Goal: Information Seeking & Learning: Learn about a topic

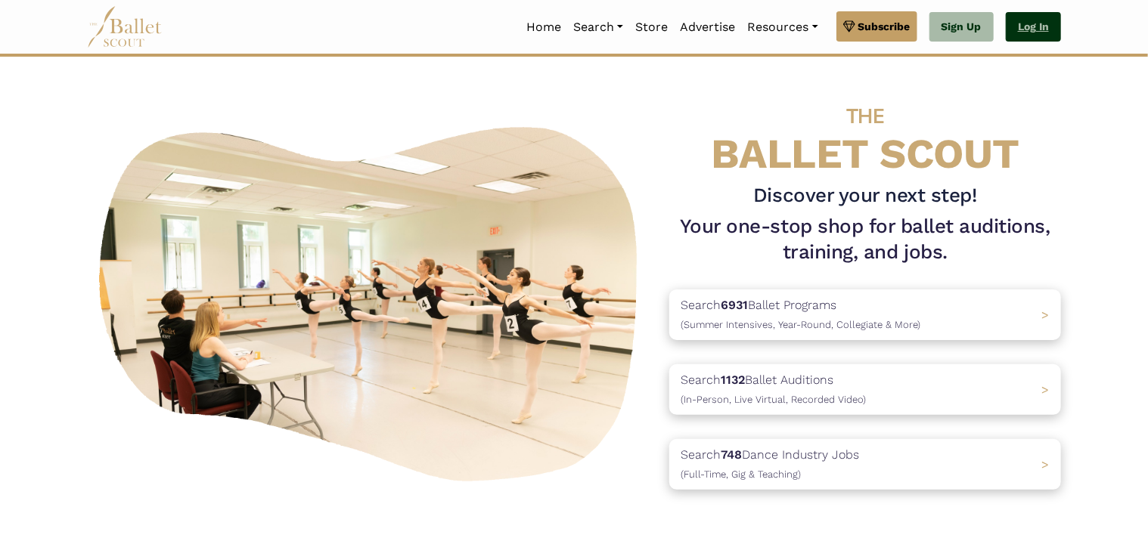
click at [1037, 33] on link "Log In" at bounding box center [1033, 27] width 55 height 30
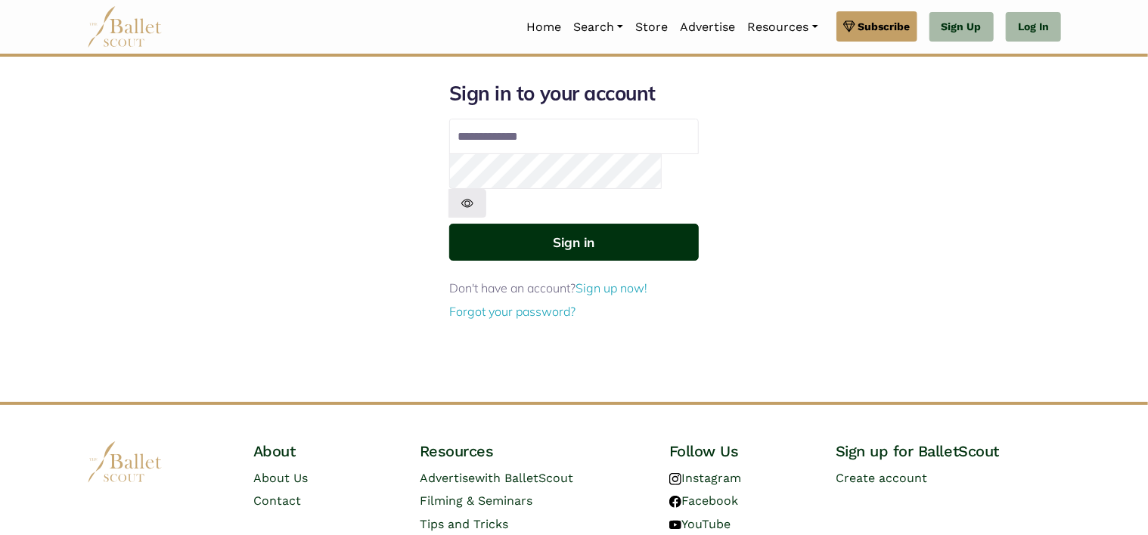
type input "**********"
click at [603, 224] on button "Sign in" at bounding box center [574, 242] width 250 height 37
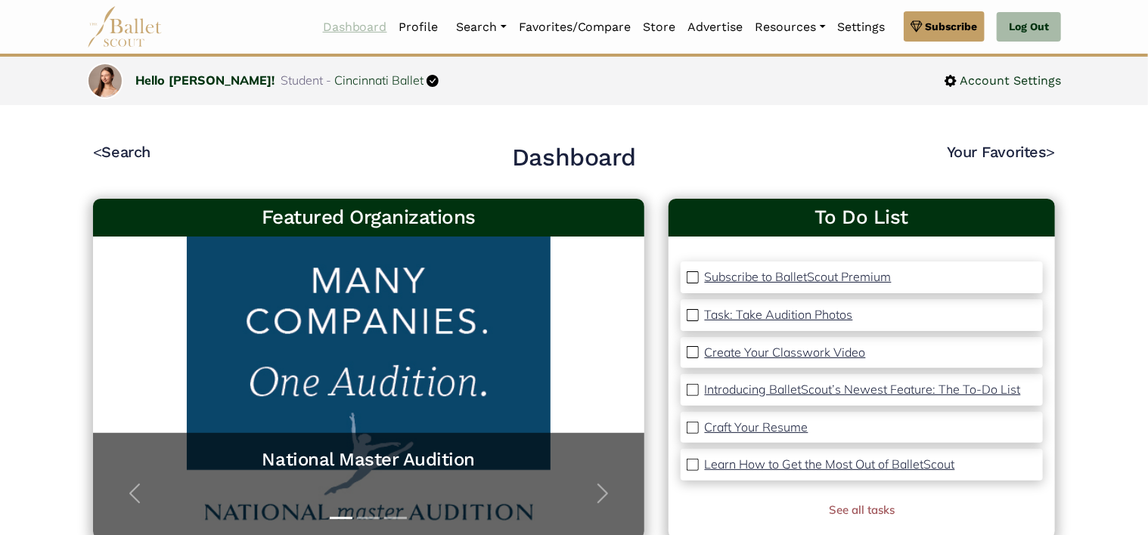
click at [356, 21] on link "Dashboard" at bounding box center [355, 27] width 76 height 32
click at [414, 26] on link "Profile" at bounding box center [418, 27] width 51 height 32
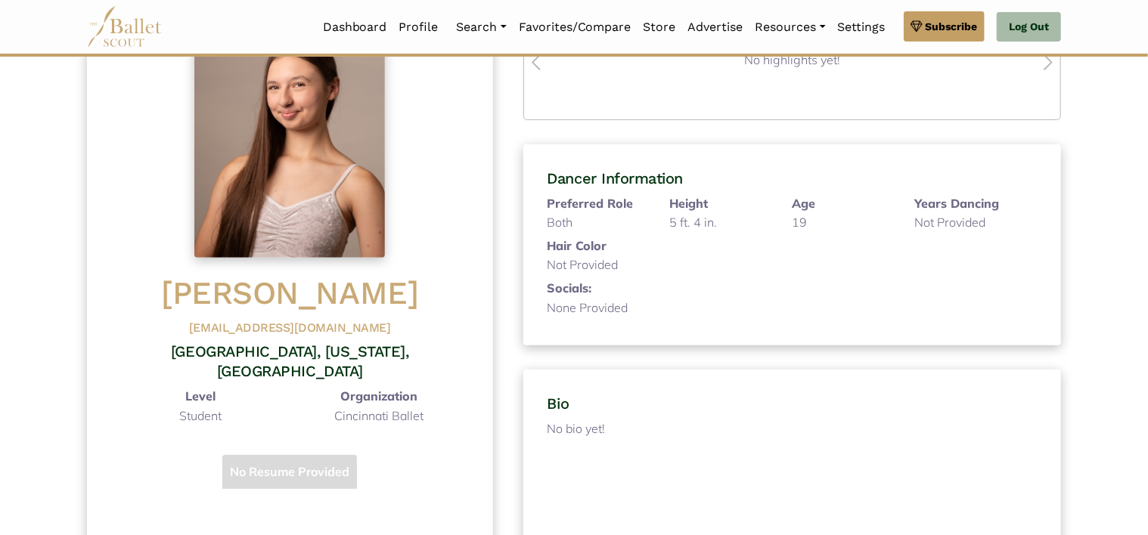
scroll to position [26, 0]
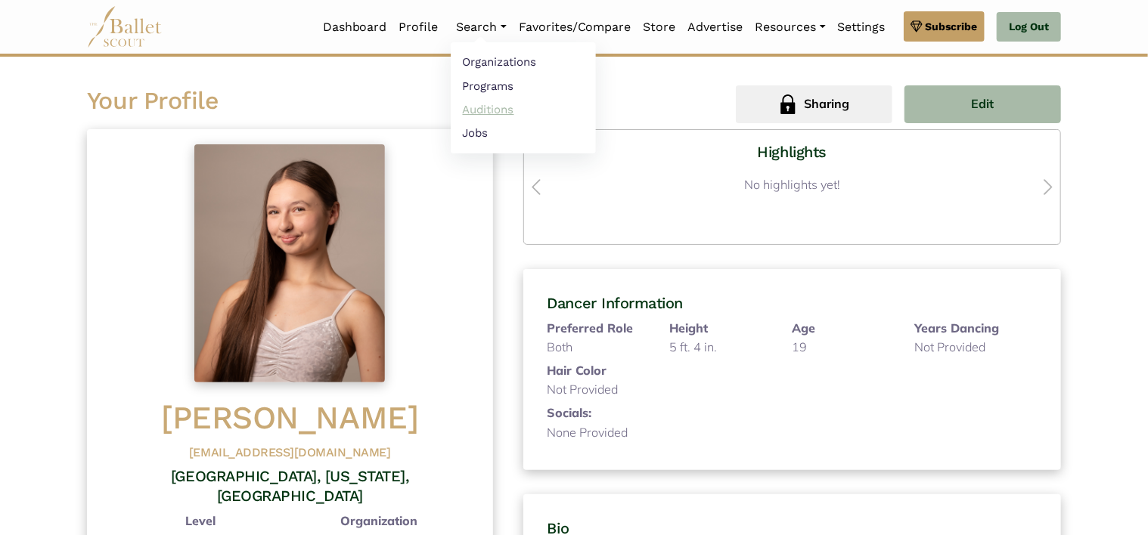
click at [495, 106] on link "Auditions" at bounding box center [523, 109] width 145 height 23
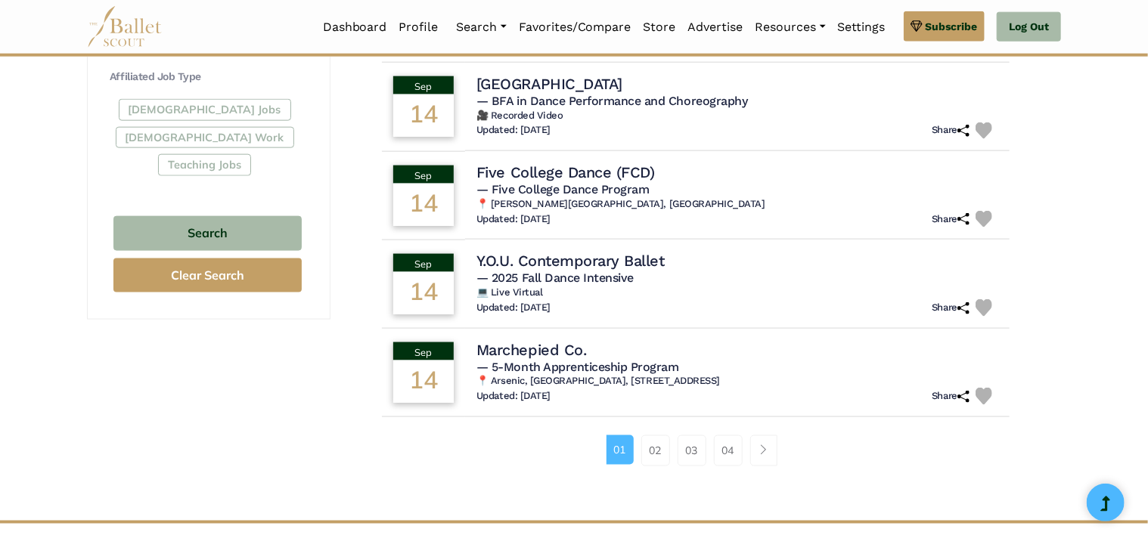
scroll to position [895, 0]
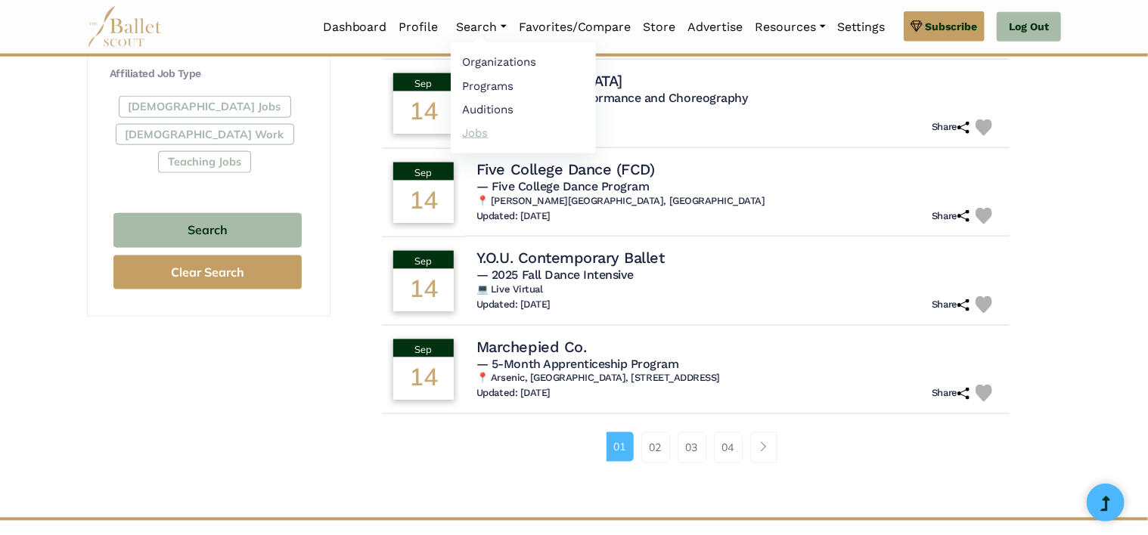
click at [477, 130] on link "Jobs" at bounding box center [523, 132] width 145 height 23
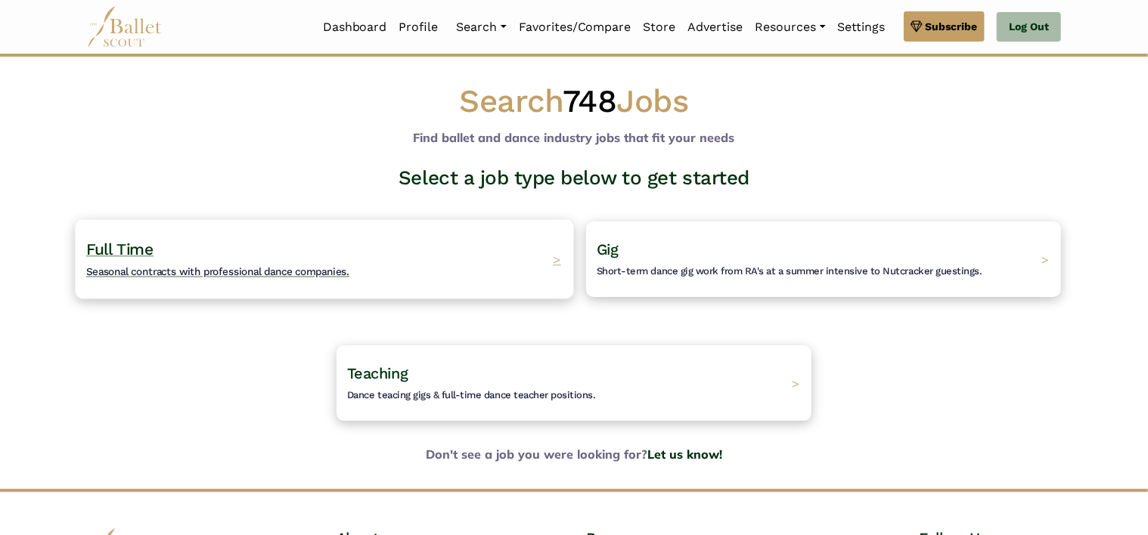
click at [449, 258] on div "Full Time Seasonal contracts with professional dance companies. >" at bounding box center [324, 258] width 498 height 79
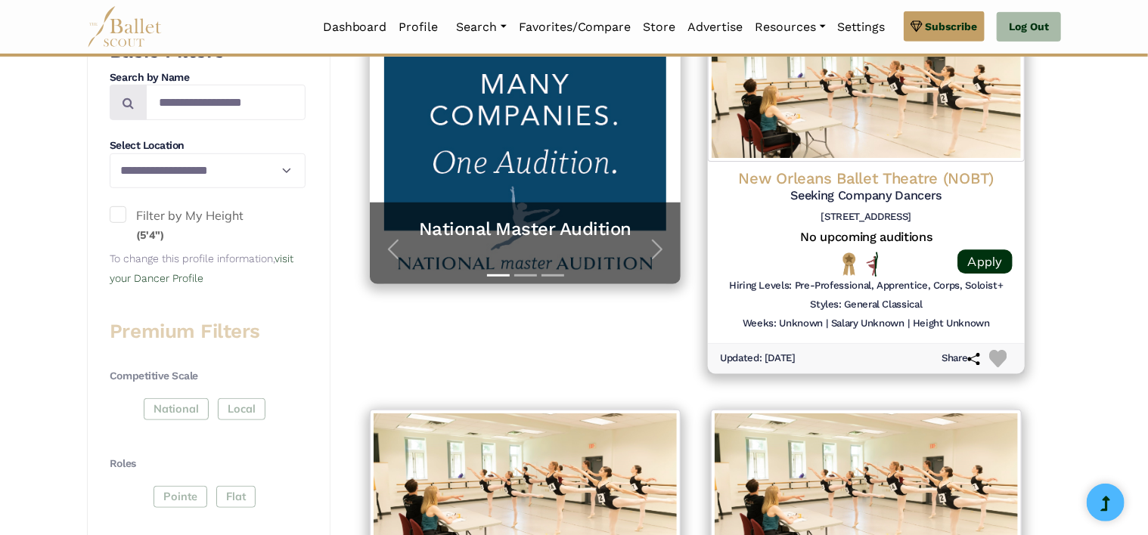
scroll to position [369, 0]
click at [844, 169] on h4 "New Orleans Ballet Theatre (NOBT)" at bounding box center [866, 179] width 293 height 20
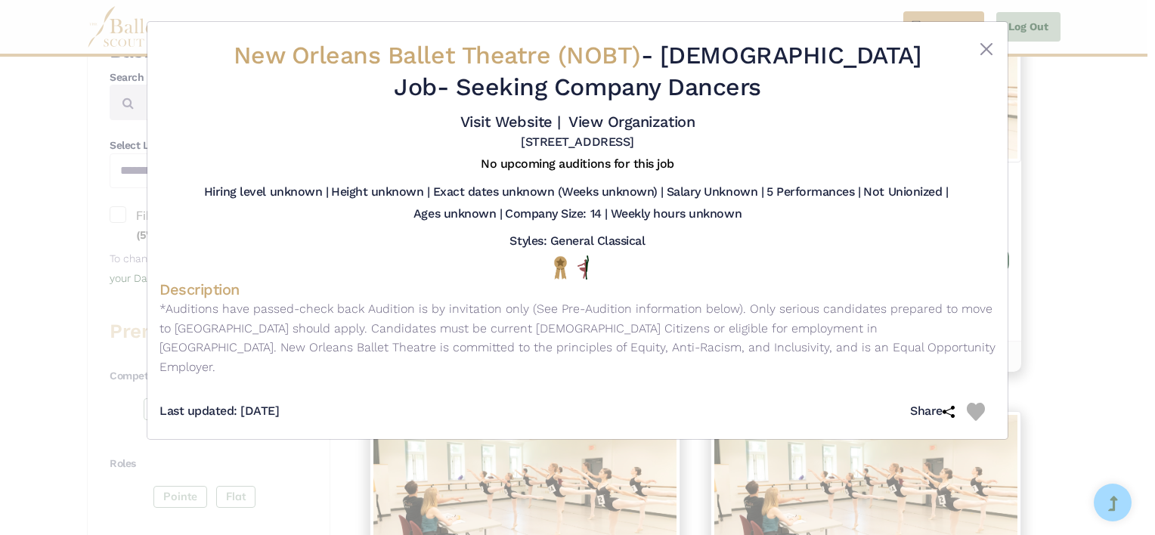
click at [977, 35] on div "New Orleans Ballet Theatre (NOBT) - Full Time Job - Seeking Company Dancers Vis…" at bounding box center [578, 95] width 836 height 122
click at [998, 64] on div "New Orleans Ballet Theatre (NOBT) - Full Time Job - Seeking Company Dancers Vis…" at bounding box center [577, 230] width 861 height 417
click at [986, 46] on button "Close" at bounding box center [987, 49] width 18 height 18
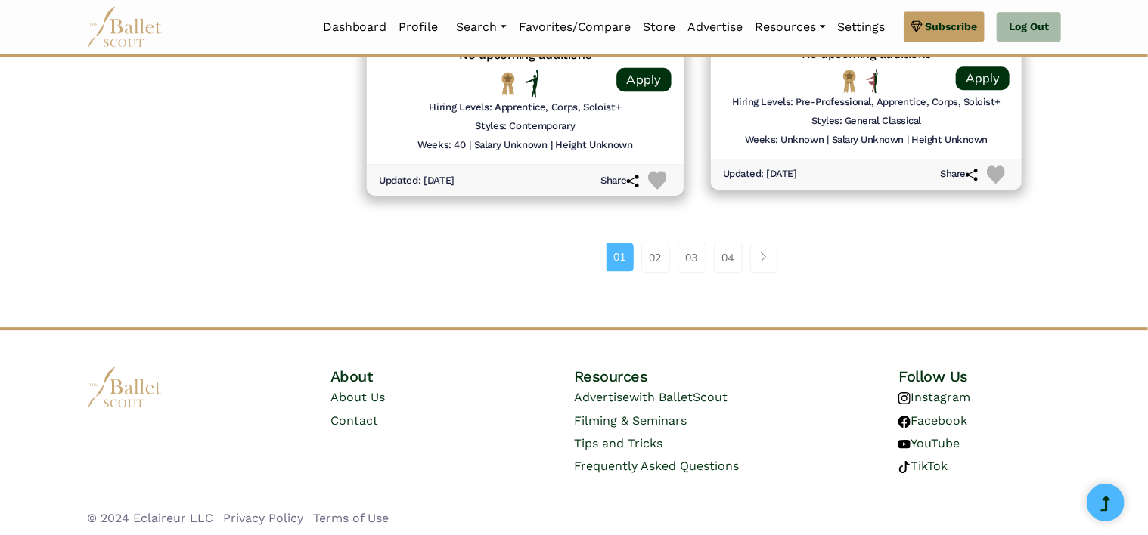
scroll to position [2155, 0]
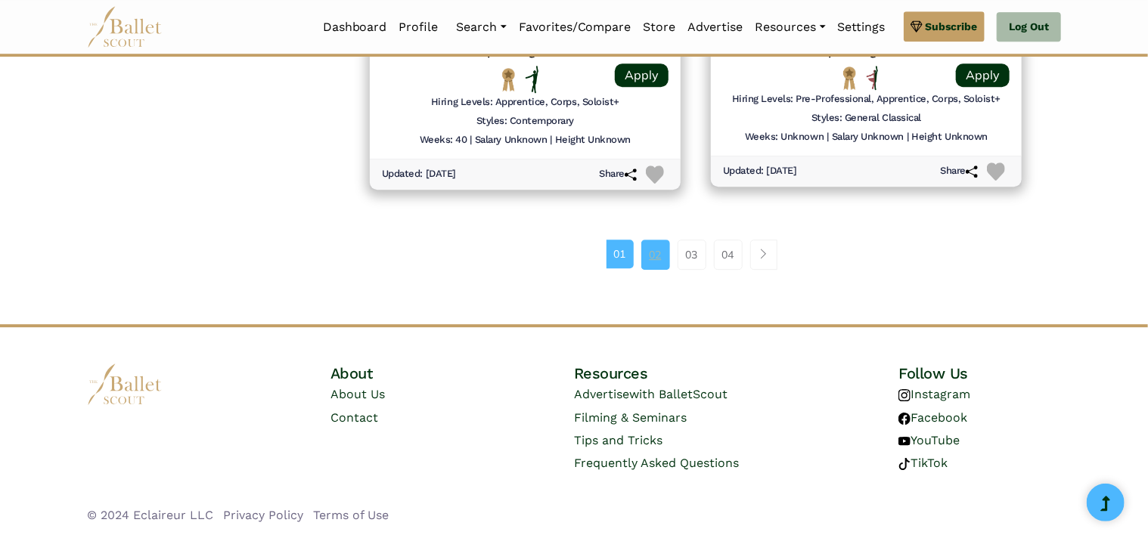
click at [662, 254] on link "02" at bounding box center [655, 255] width 29 height 30
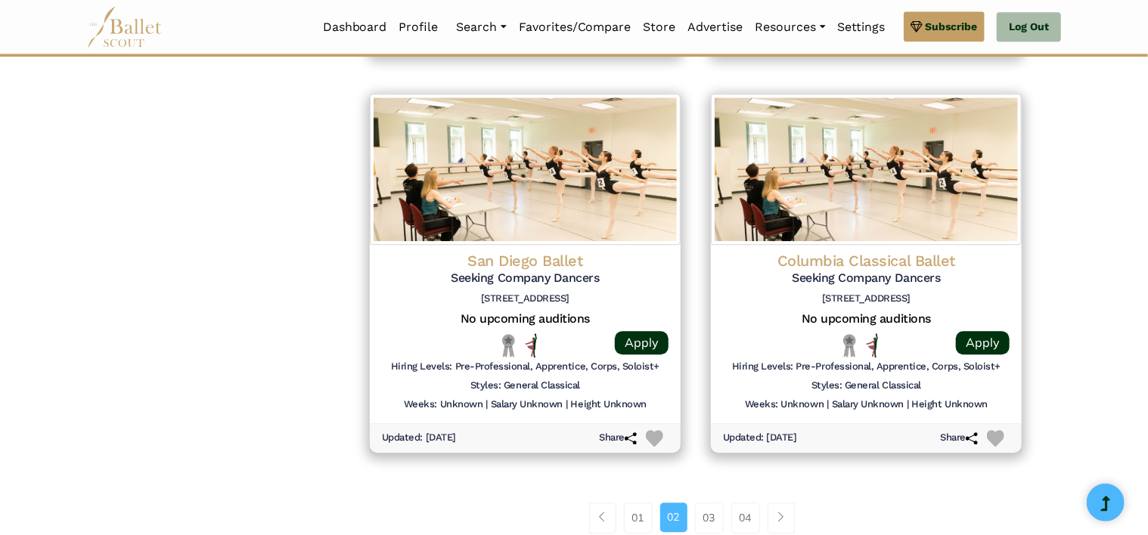
scroll to position [1881, 0]
click at [699, 524] on link "03" at bounding box center [709, 517] width 29 height 30
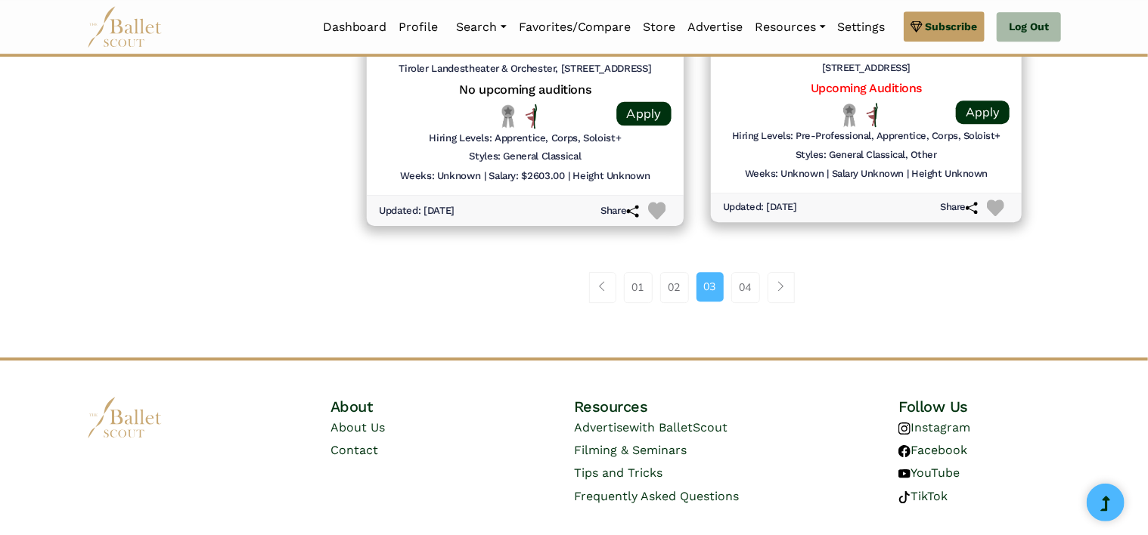
scroll to position [2143, 0]
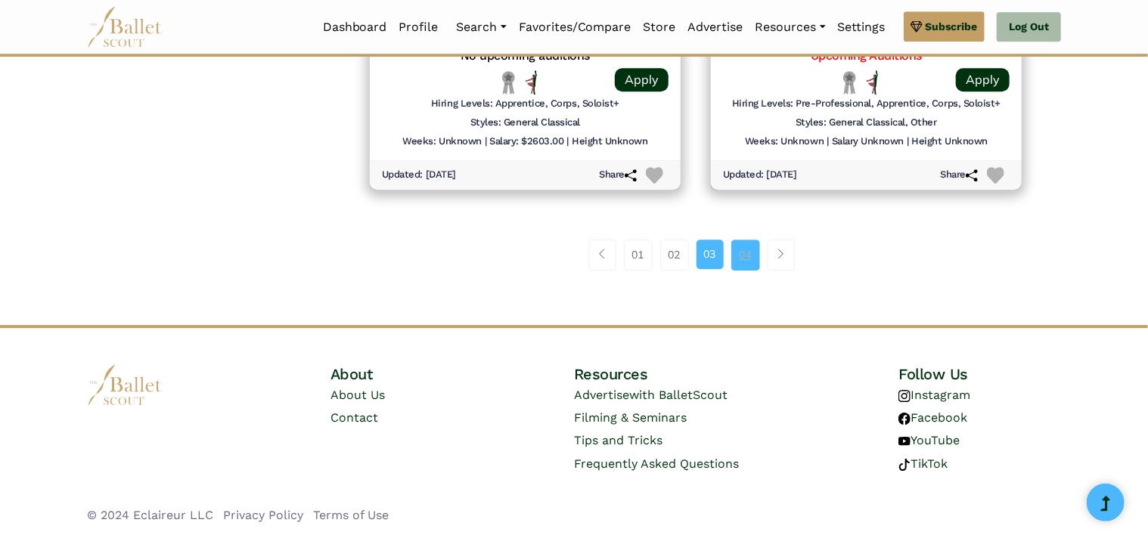
click at [750, 242] on link "04" at bounding box center [745, 255] width 29 height 30
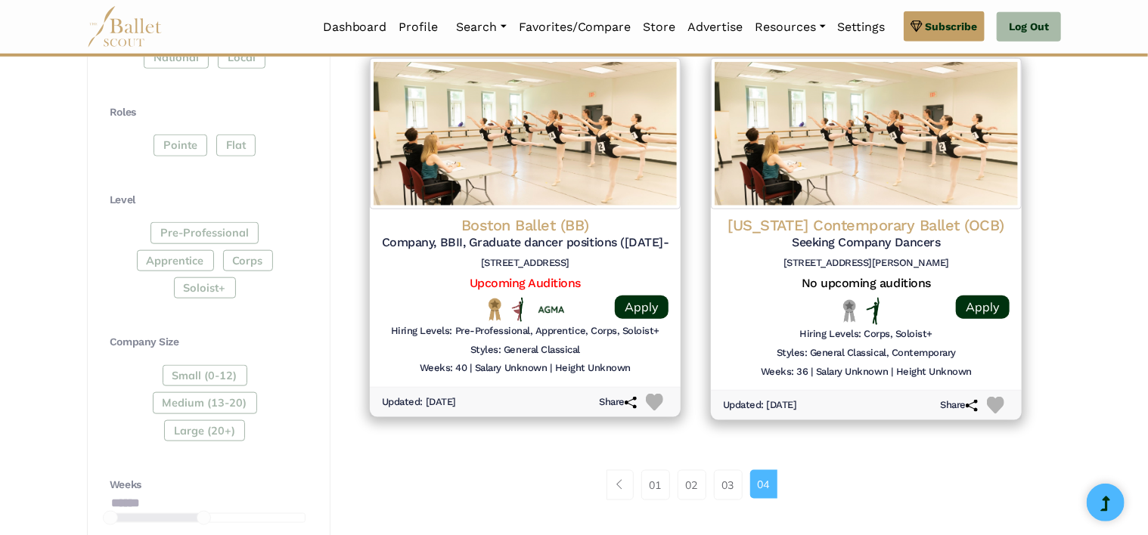
scroll to position [721, 0]
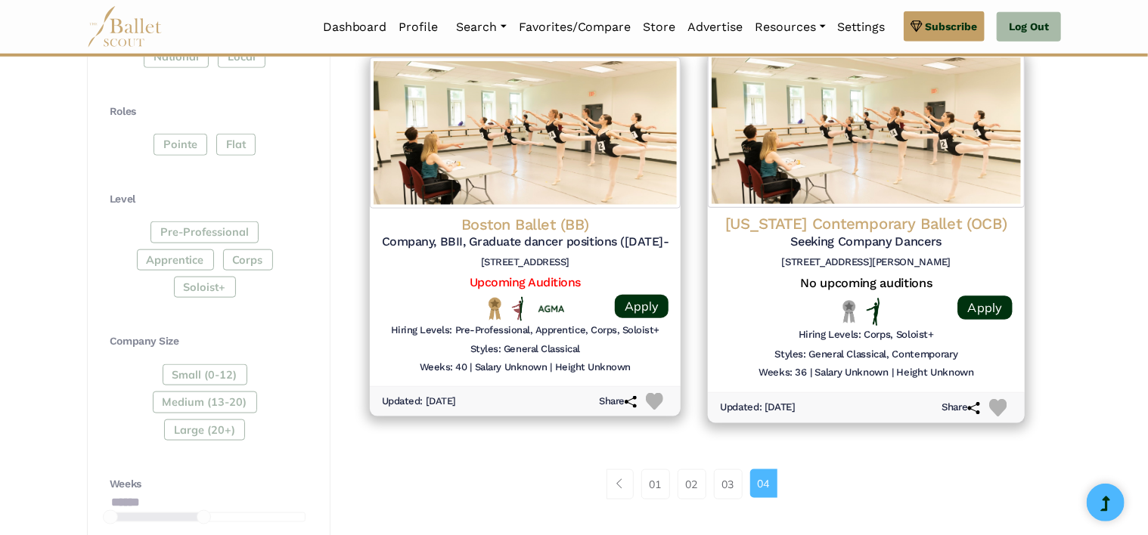
click at [820, 224] on h4 "[US_STATE] Contemporary Ballet (OCB)" at bounding box center [866, 224] width 293 height 20
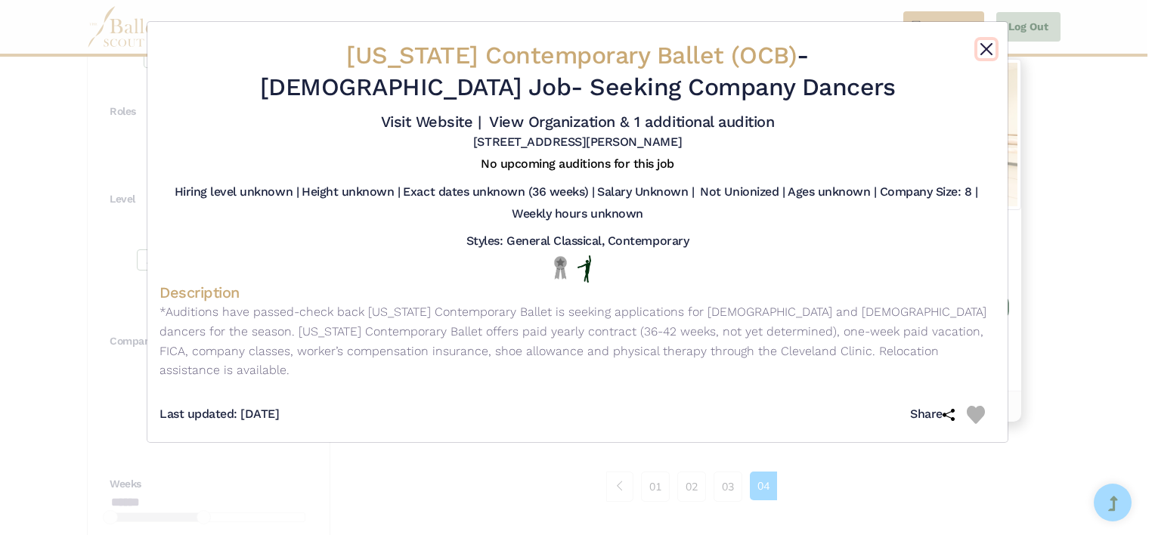
click at [989, 45] on button "Close" at bounding box center [987, 49] width 18 height 18
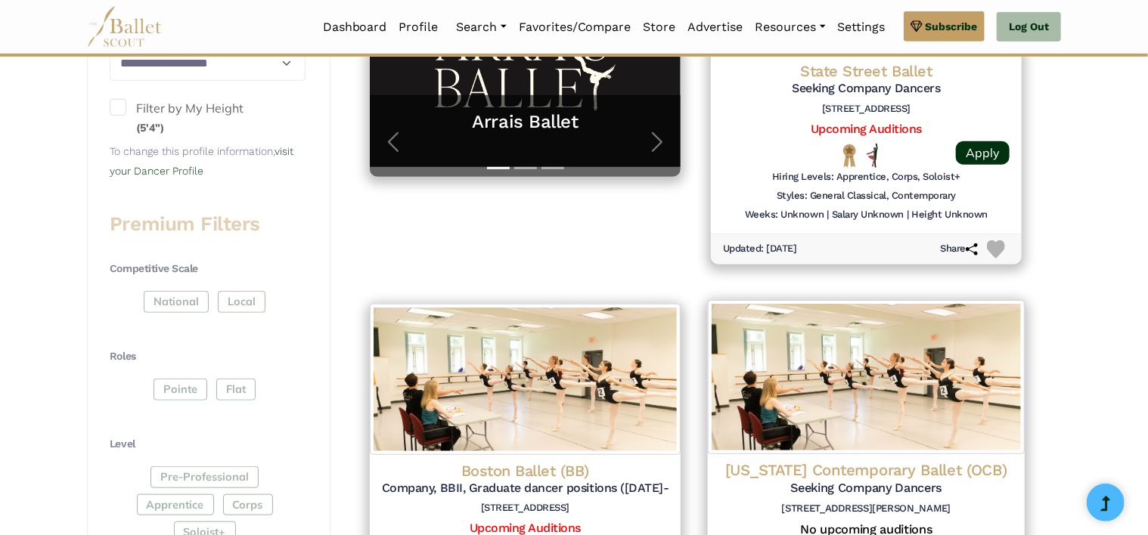
scroll to position [470, 0]
